Goal: Transaction & Acquisition: Purchase product/service

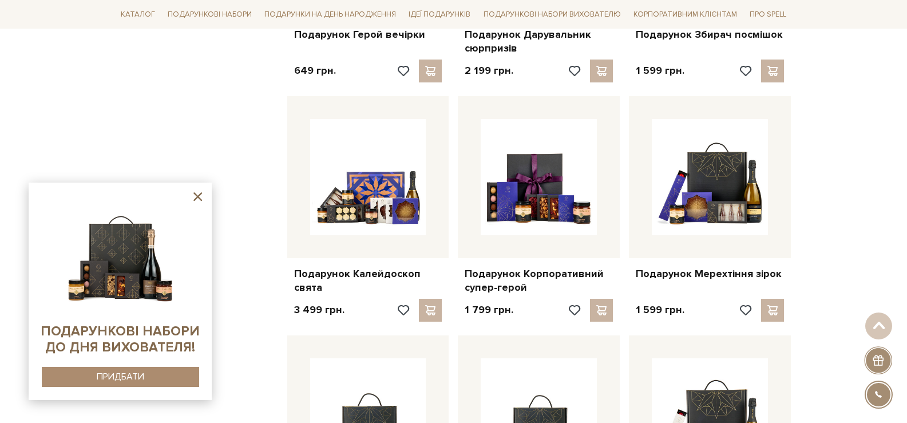
scroll to position [1484, 0]
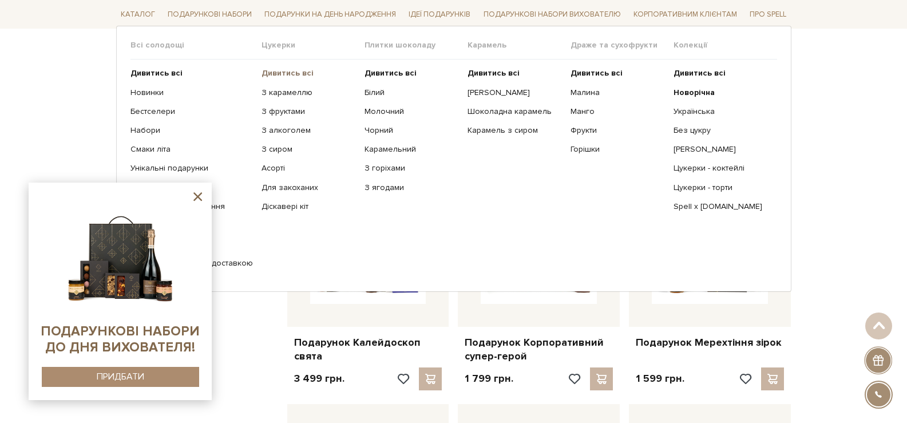
click at [291, 72] on b "Дивитись всі" at bounding box center [288, 73] width 52 height 10
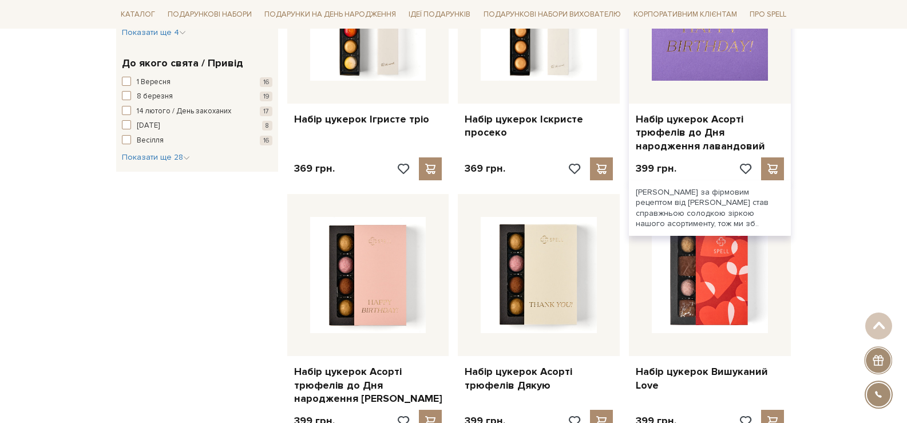
scroll to position [1374, 0]
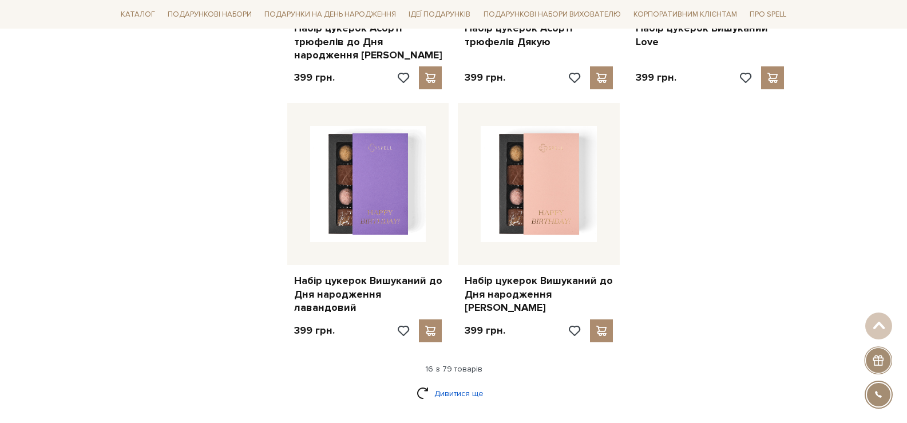
click at [479, 384] on link "Дивитися ще" at bounding box center [454, 394] width 74 height 20
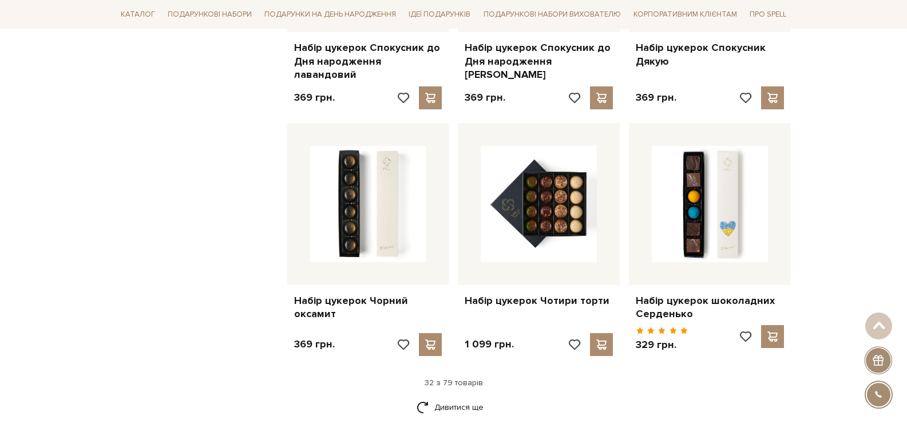
scroll to position [2748, 0]
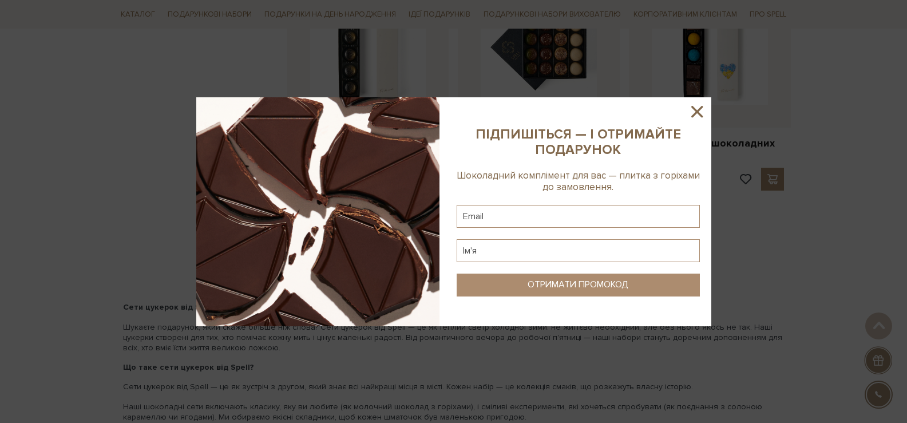
click at [697, 110] on icon at bounding box center [697, 111] width 11 height 11
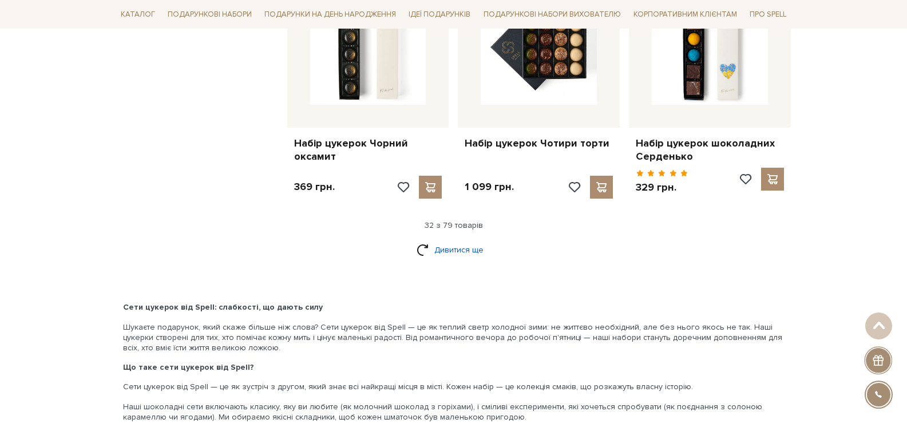
click at [465, 240] on link "Дивитися ще" at bounding box center [454, 250] width 74 height 20
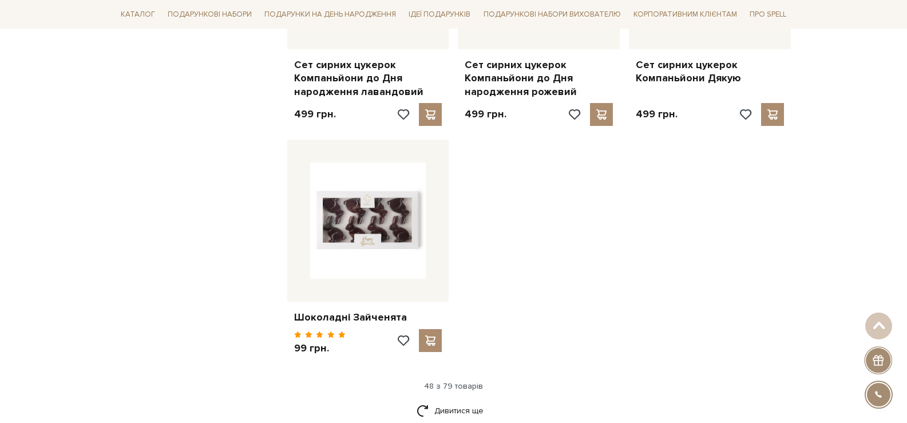
scroll to position [4179, 0]
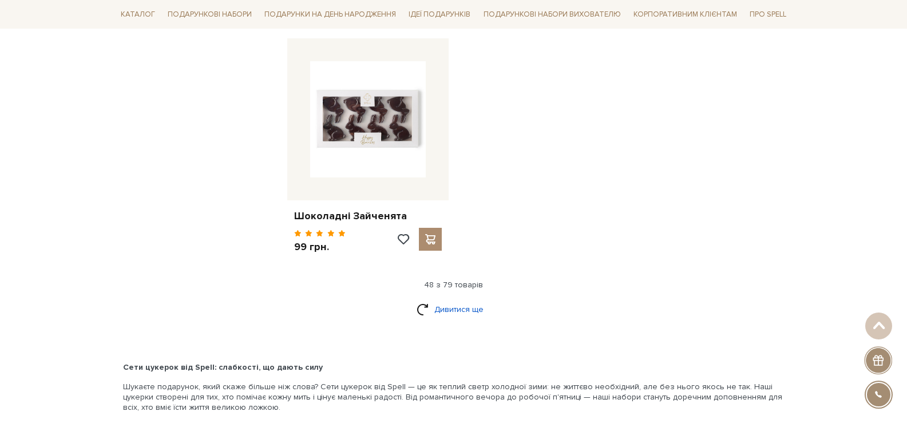
click at [466, 299] on link "Дивитися ще" at bounding box center [454, 309] width 74 height 20
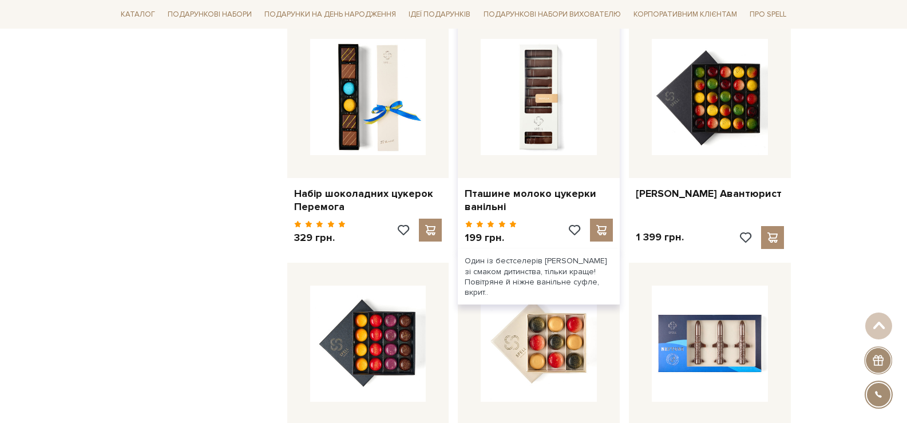
scroll to position [4694, 0]
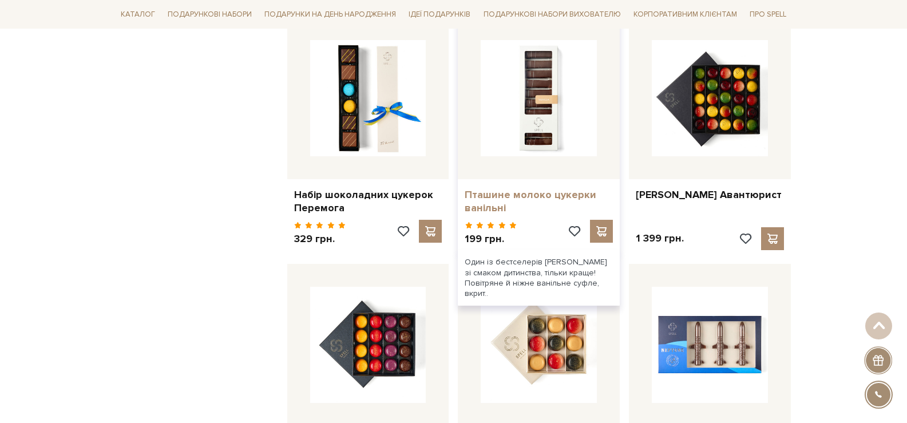
click at [480, 188] on link "Пташине молоко цукерки ванільні" at bounding box center [539, 201] width 148 height 27
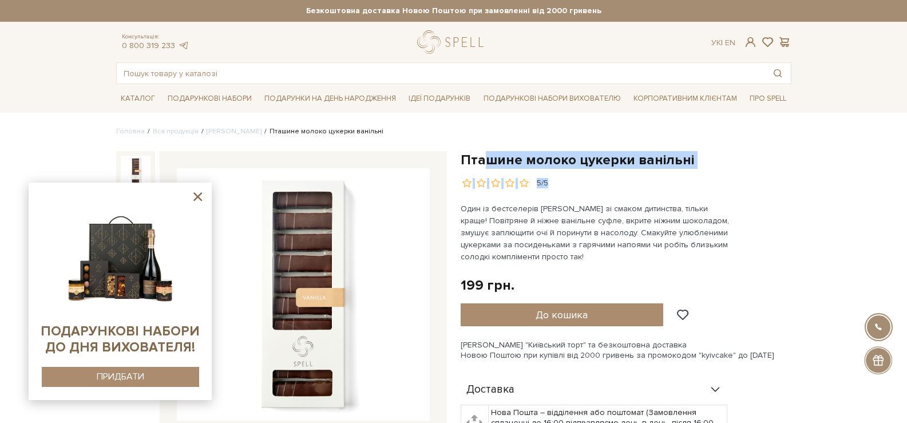
drag, startPoint x: 715, startPoint y: 172, endPoint x: 673, endPoint y: 208, distance: 55.2
click at [528, 164] on div "Пташине молоко цукерки ванільні 5/5" at bounding box center [626, 170] width 331 height 38
click at [685, 202] on div "Пташине молоко цукерки ванільні 5/5 Один із бестселерів Spell зі смаком дитинст…" at bounding box center [626, 402] width 331 height 502
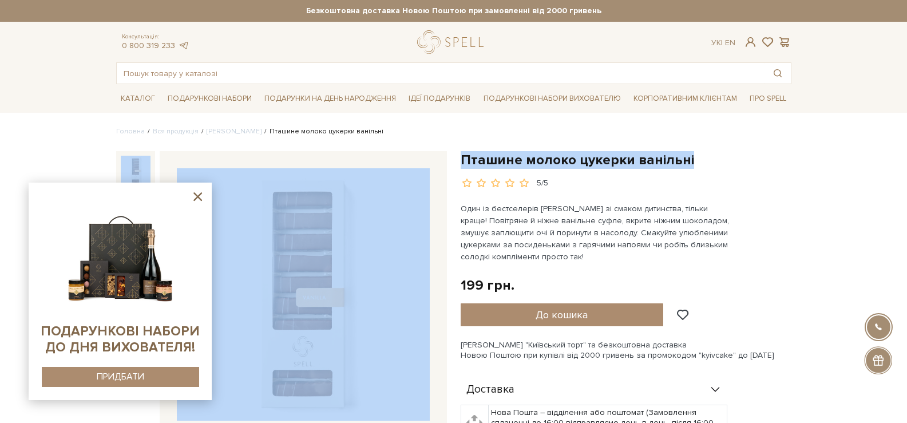
drag, startPoint x: 706, startPoint y: 153, endPoint x: 493, endPoint y: 123, distance: 215.2
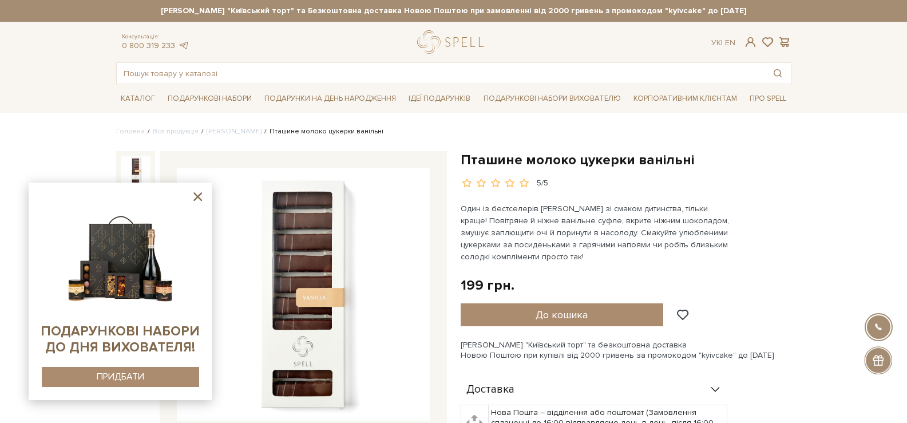
click at [653, 220] on p "Один із бестселерів [PERSON_NAME] зі смаком дитинства, тільки краще! Повітряне …" at bounding box center [595, 233] width 268 height 60
drag, startPoint x: 705, startPoint y: 159, endPoint x: 461, endPoint y: 153, distance: 243.4
click at [461, 153] on h1 "Пташине молоко цукерки ванільні" at bounding box center [626, 160] width 331 height 18
copy h1 "Пташине молоко цукерки ванільні"
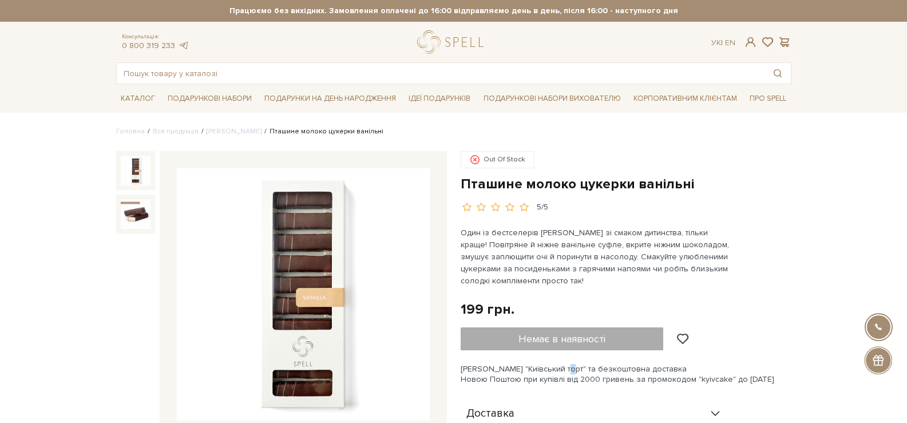
drag, startPoint x: 538, startPoint y: 355, endPoint x: 535, endPoint y: 349, distance: 6.2
click at [537, 353] on div "Out Of Stock Пташине молоко цукерки ванільні [DATE] грн. Оплата частинами:" at bounding box center [626, 398] width 331 height 495
click at [535, 349] on div "Немає в наявності" at bounding box center [581, 338] width 240 height 23
drag, startPoint x: 535, startPoint y: 348, endPoint x: 532, endPoint y: 339, distance: 8.5
click at [535, 347] on div "Немає в наявності" at bounding box center [581, 338] width 240 height 23
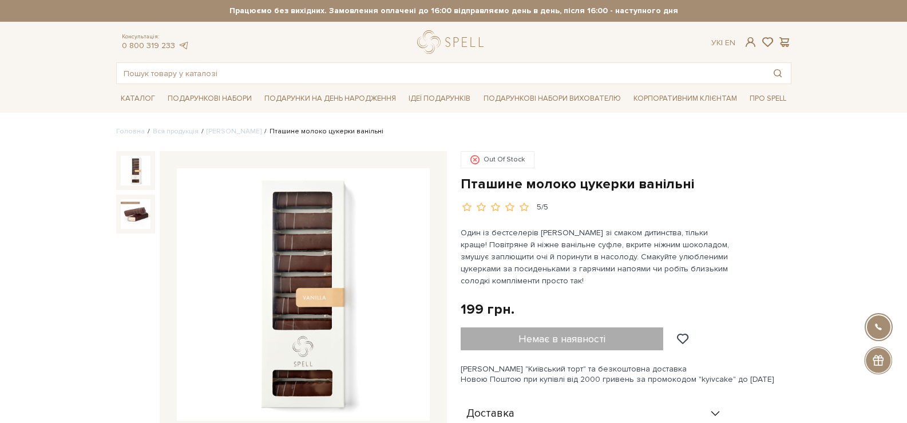
click at [532, 339] on div "Немає в наявності" at bounding box center [581, 338] width 240 height 23
